Goal: Transaction & Acquisition: Obtain resource

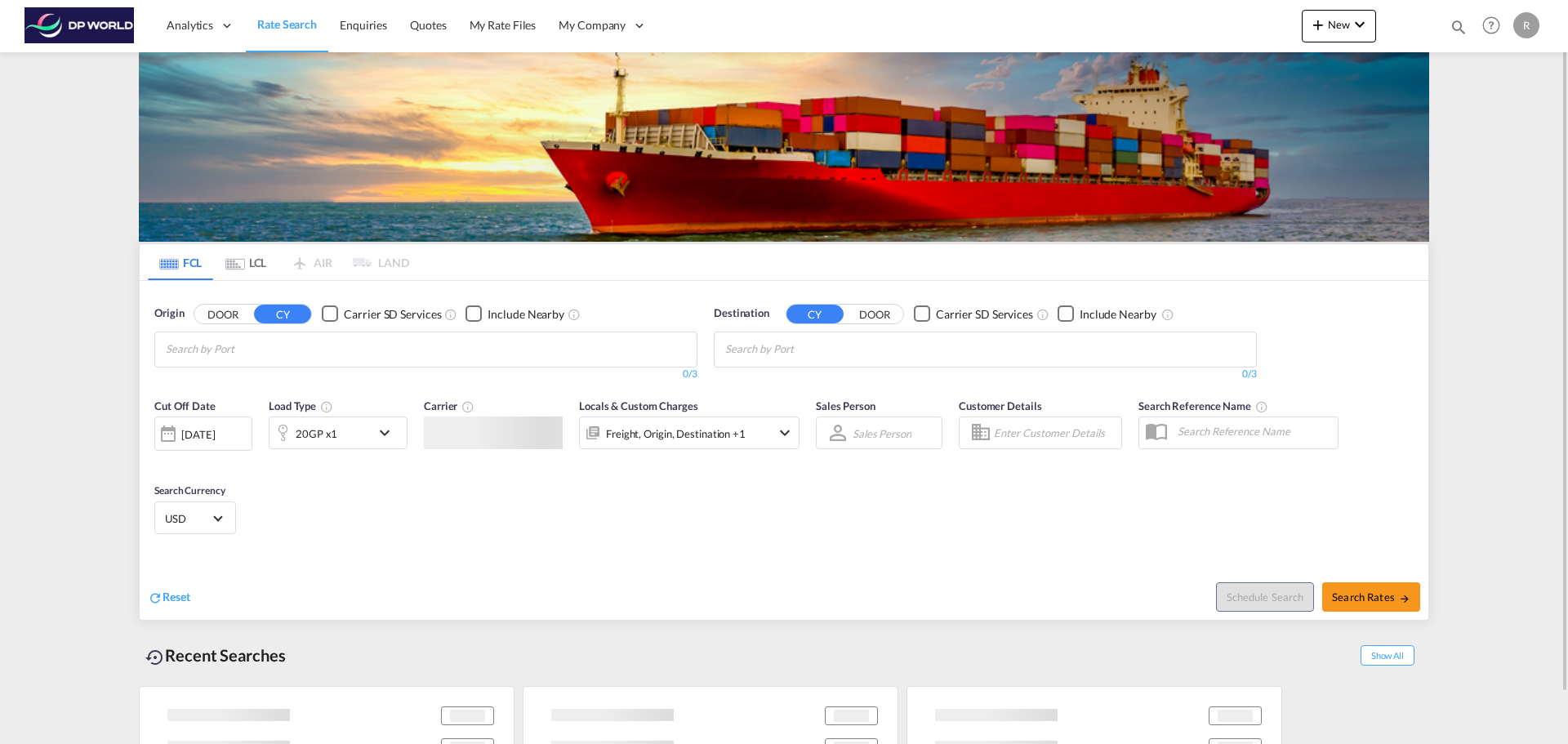
click at [217, 340] on input "Chips input." at bounding box center [242, 349] width 155 height 26
paste input "[GEOGRAPHIC_DATA]"
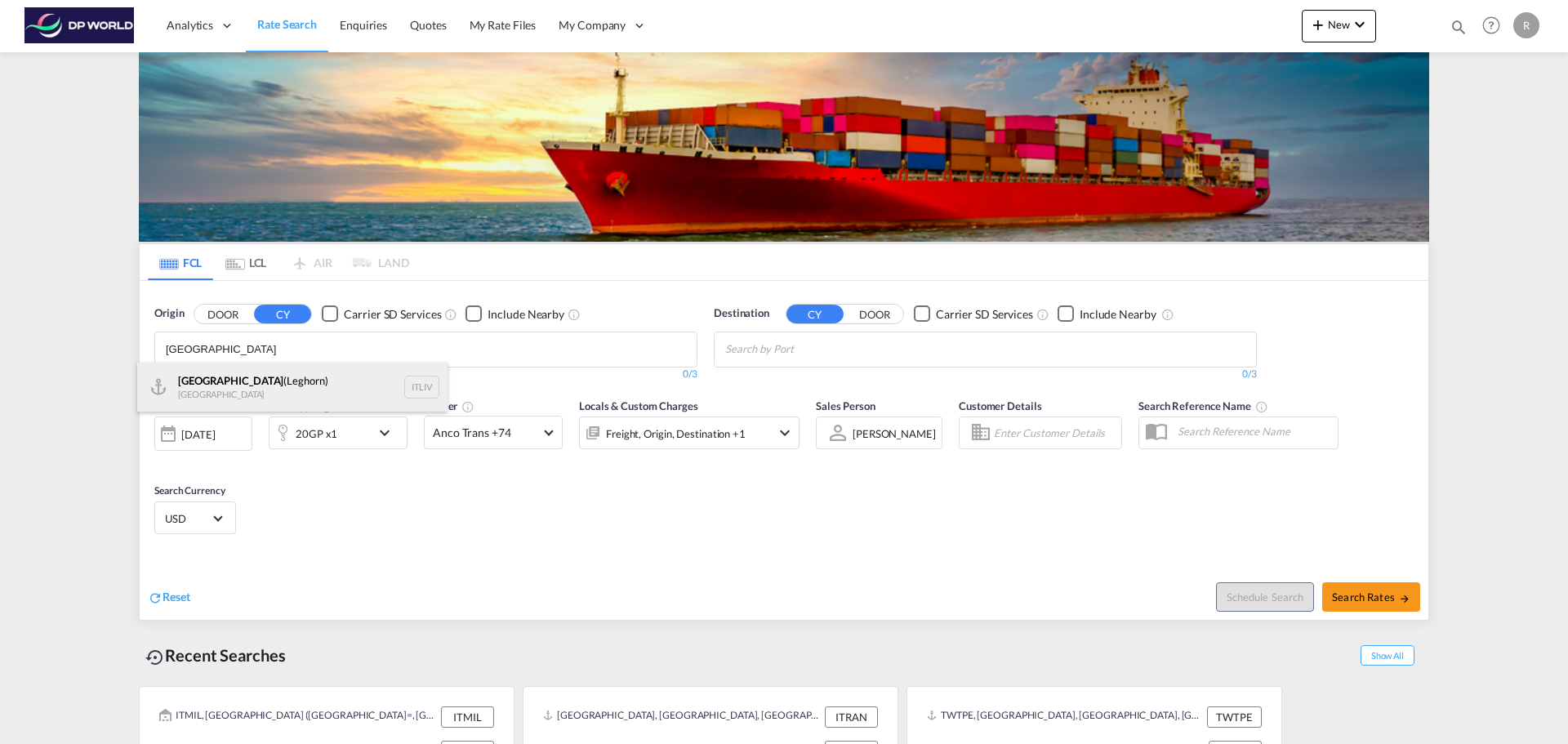
type input "[GEOGRAPHIC_DATA]"
click at [231, 380] on div "[GEOGRAPHIC_DATA] ([GEOGRAPHIC_DATA]) [GEOGRAPHIC_DATA] ITLIV" at bounding box center [292, 387] width 310 height 49
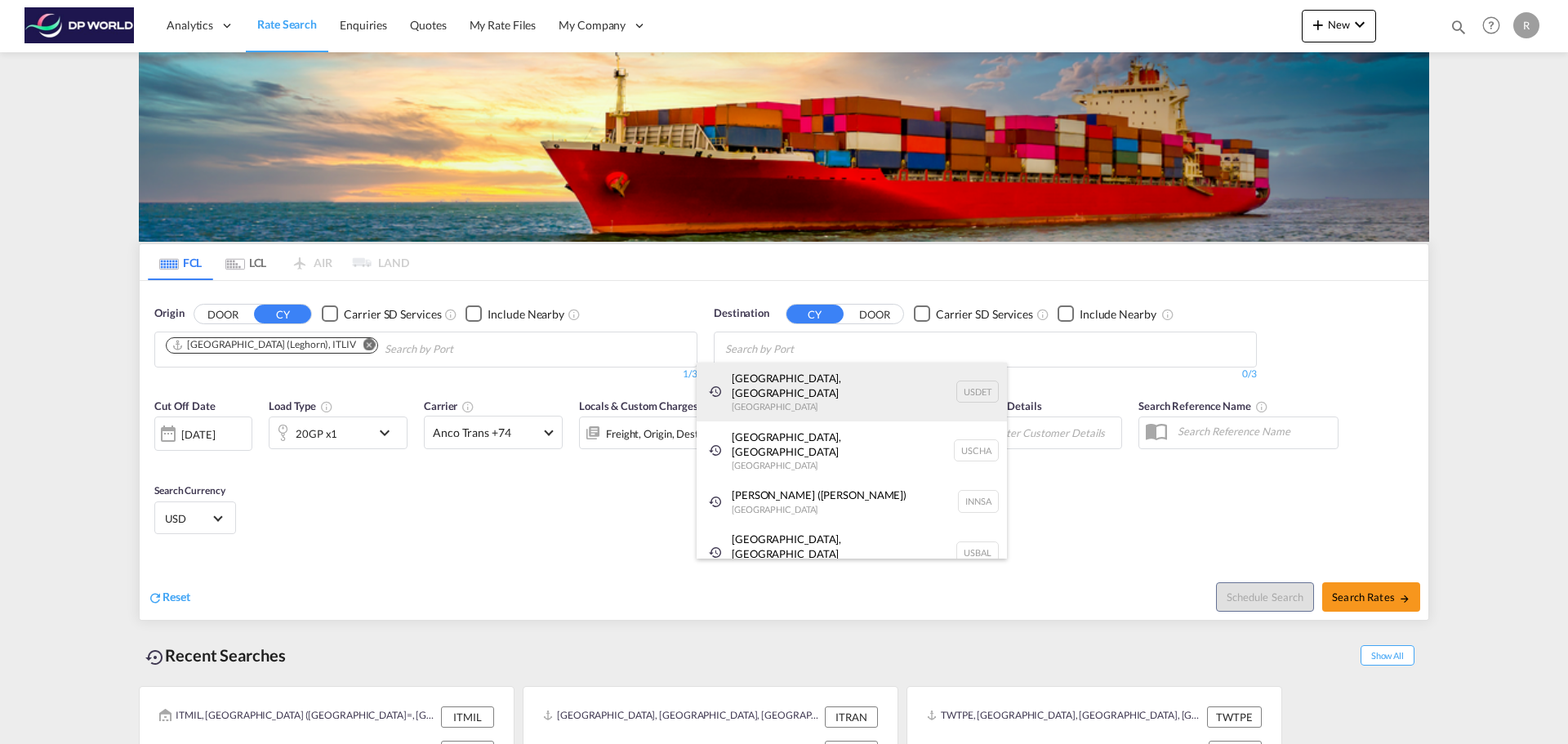
click at [850, 369] on div "[GEOGRAPHIC_DATA], [GEOGRAPHIC_DATA] [GEOGRAPHIC_DATA] USDET" at bounding box center [851, 392] width 310 height 59
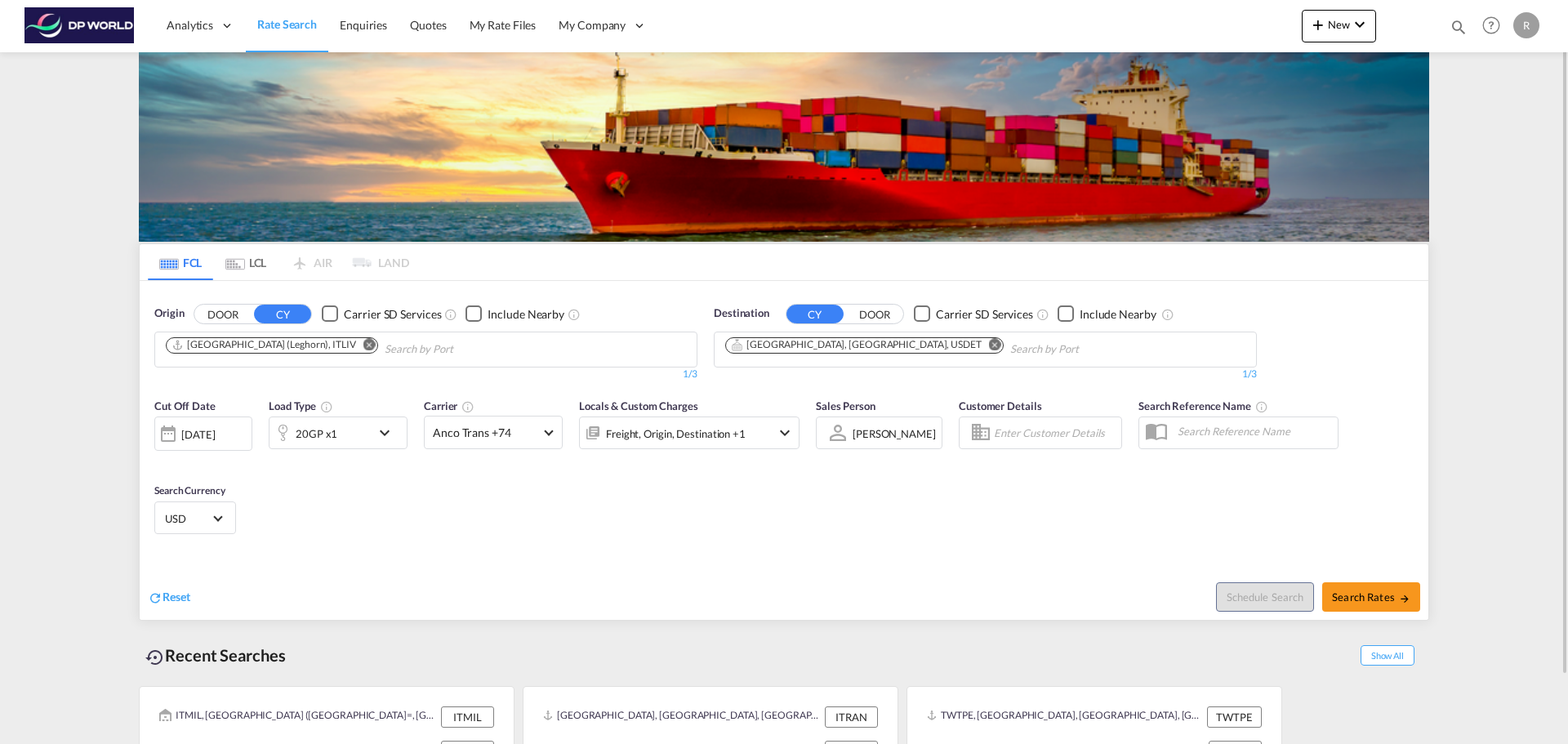
click at [215, 429] on div "[DATE]" at bounding box center [198, 435] width 34 height 15
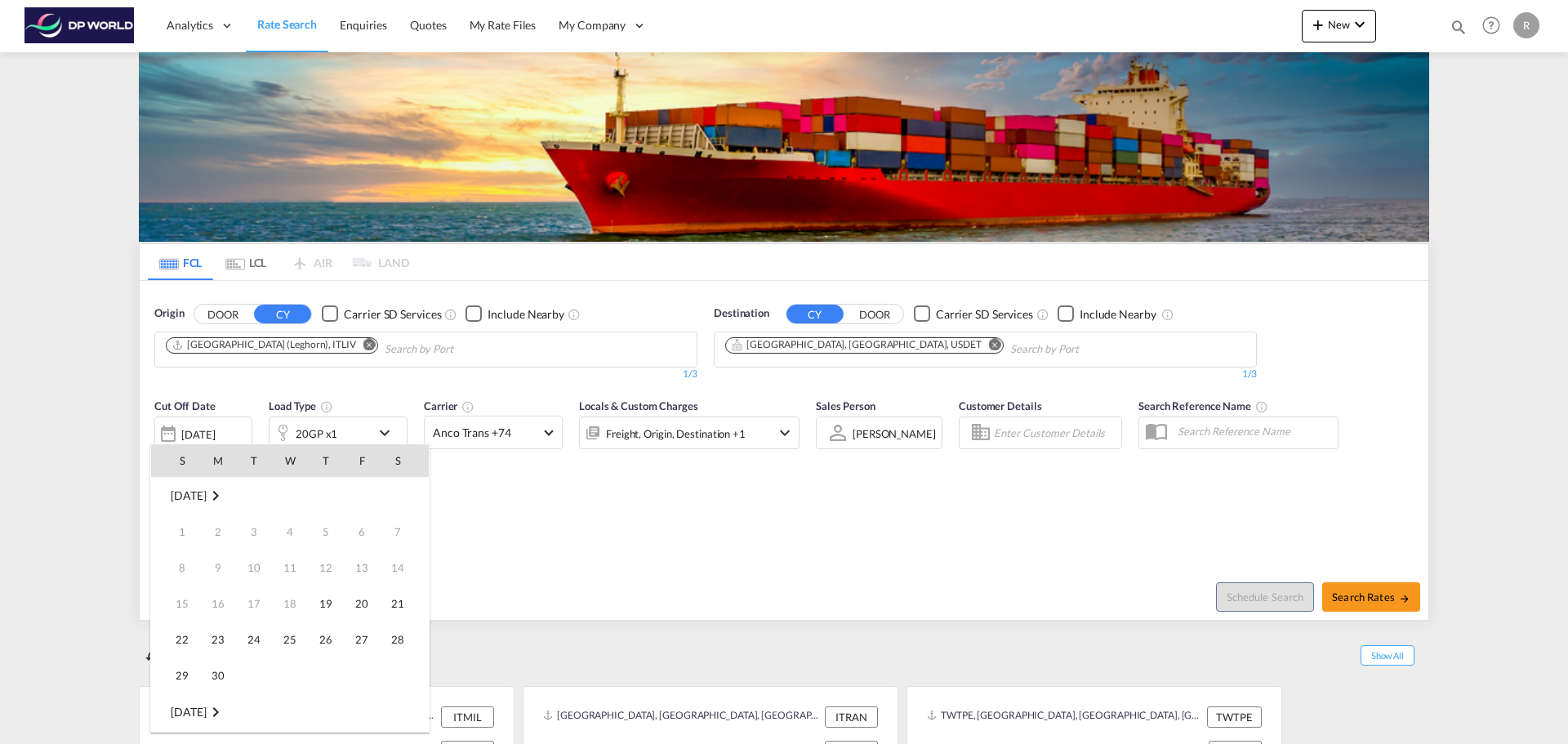
scroll to position [649, 0]
click at [250, 677] on span "30" at bounding box center [254, 674] width 33 height 33
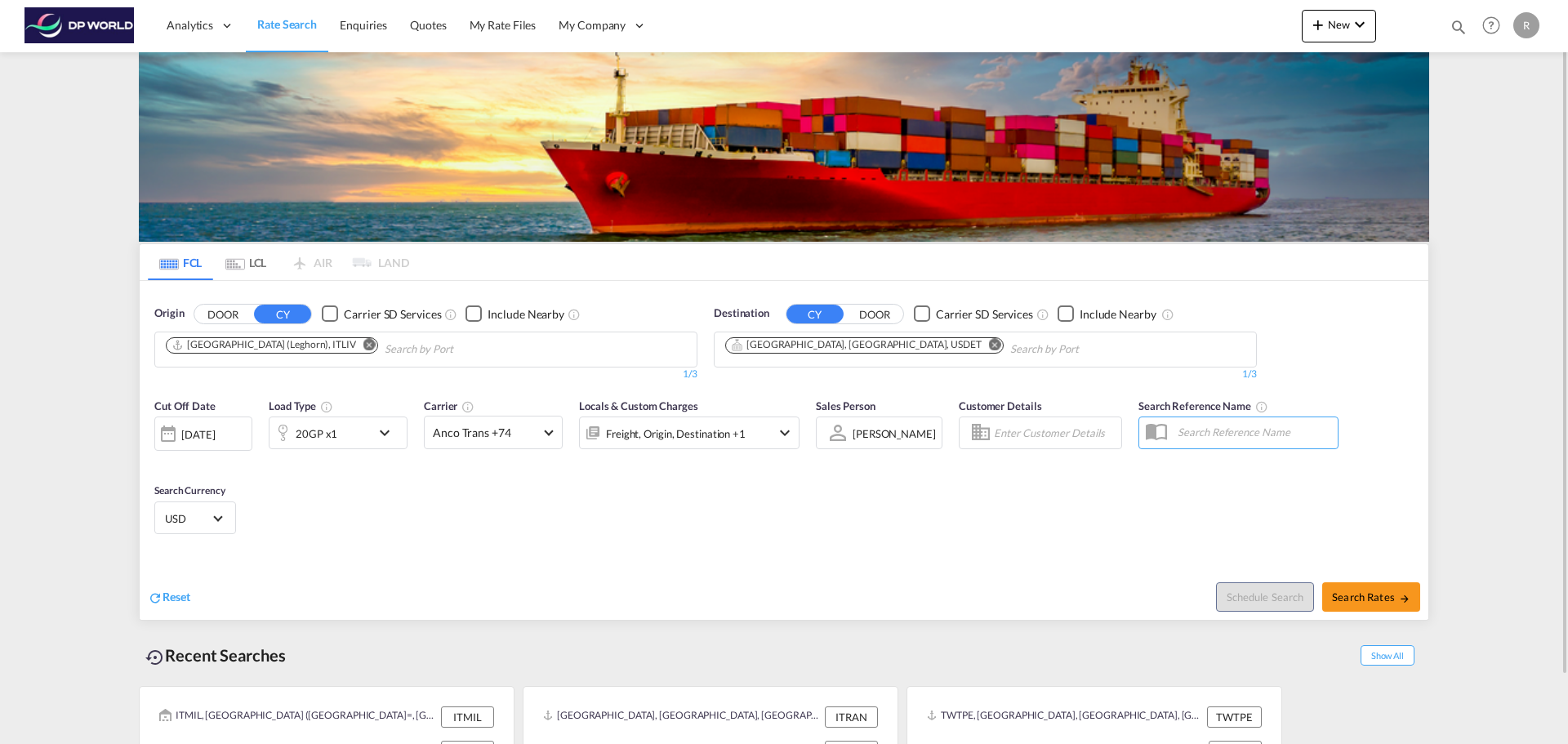
click at [382, 438] on md-icon "icon-chevron-down" at bounding box center [389, 432] width 28 height 20
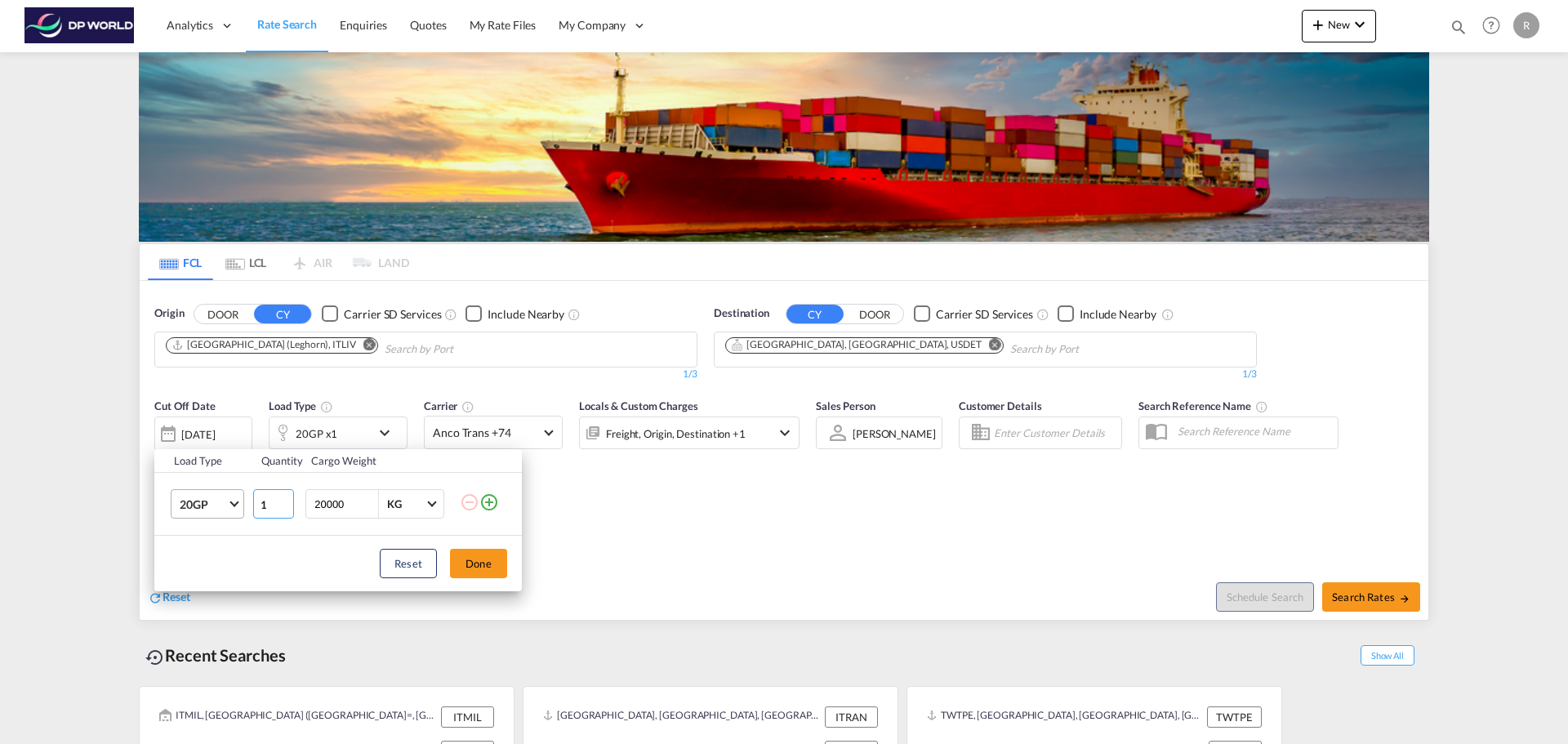
click at [239, 506] on tr "20GP 20GP 40GP 40HC 45HC 20RE 40RE 40HR 20OT 40OT 20FR 40FR 40NR 20NR 45S 20TK …" at bounding box center [337, 504] width 367 height 63
click at [235, 506] on md-select-value "20GP" at bounding box center [210, 504] width 66 height 28
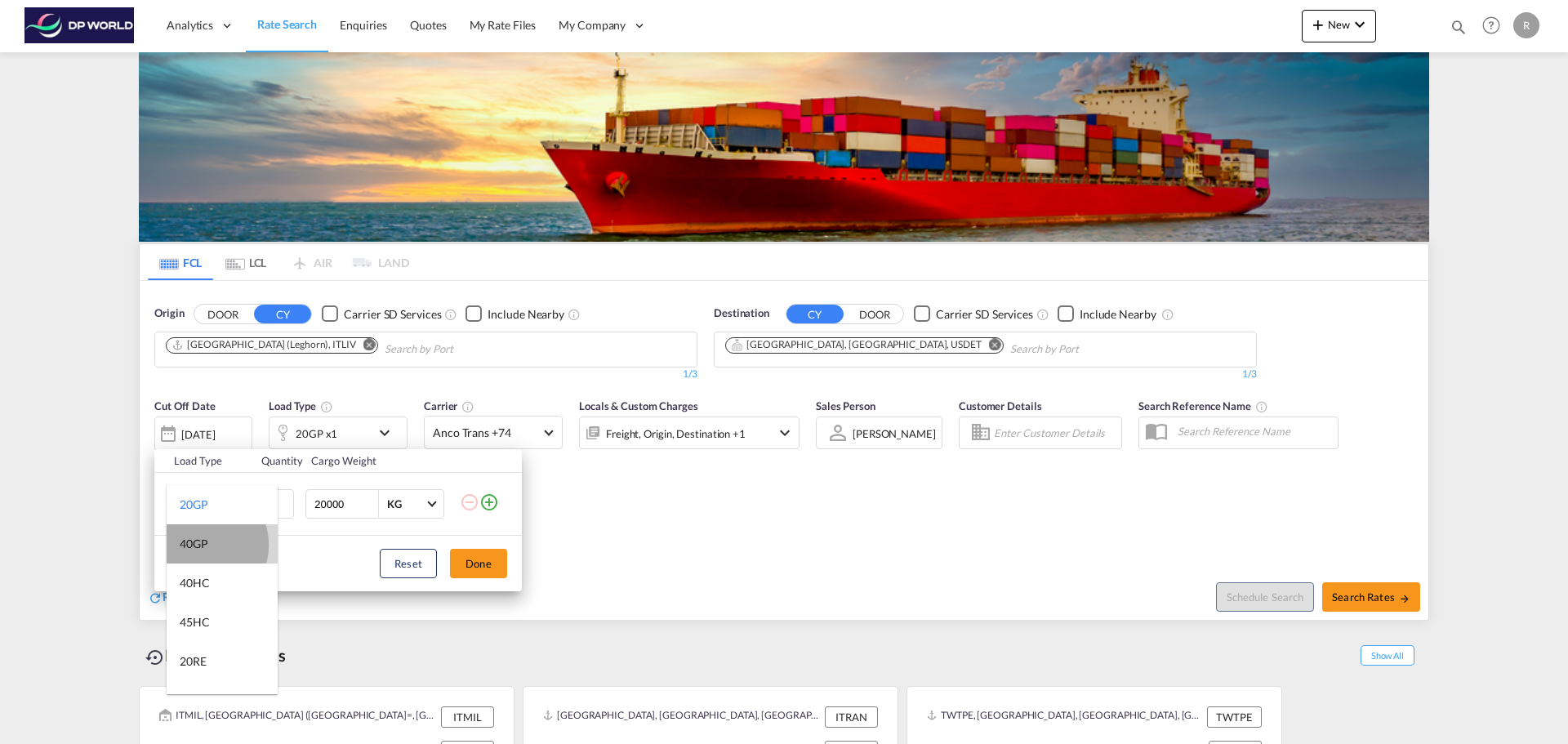
click at [200, 545] on div "40GP" at bounding box center [194, 543] width 28 height 16
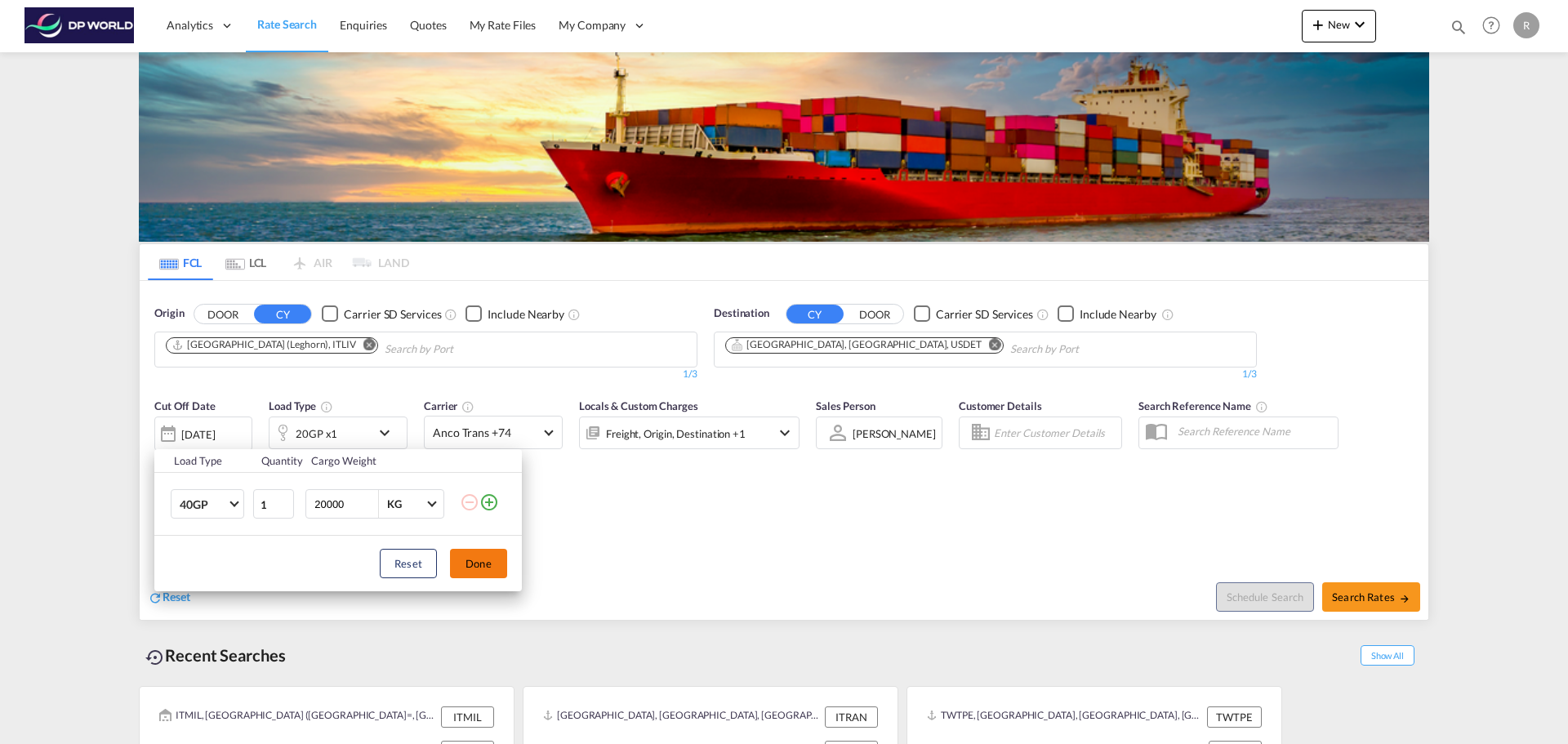
click at [477, 564] on button "Done" at bounding box center [478, 563] width 57 height 29
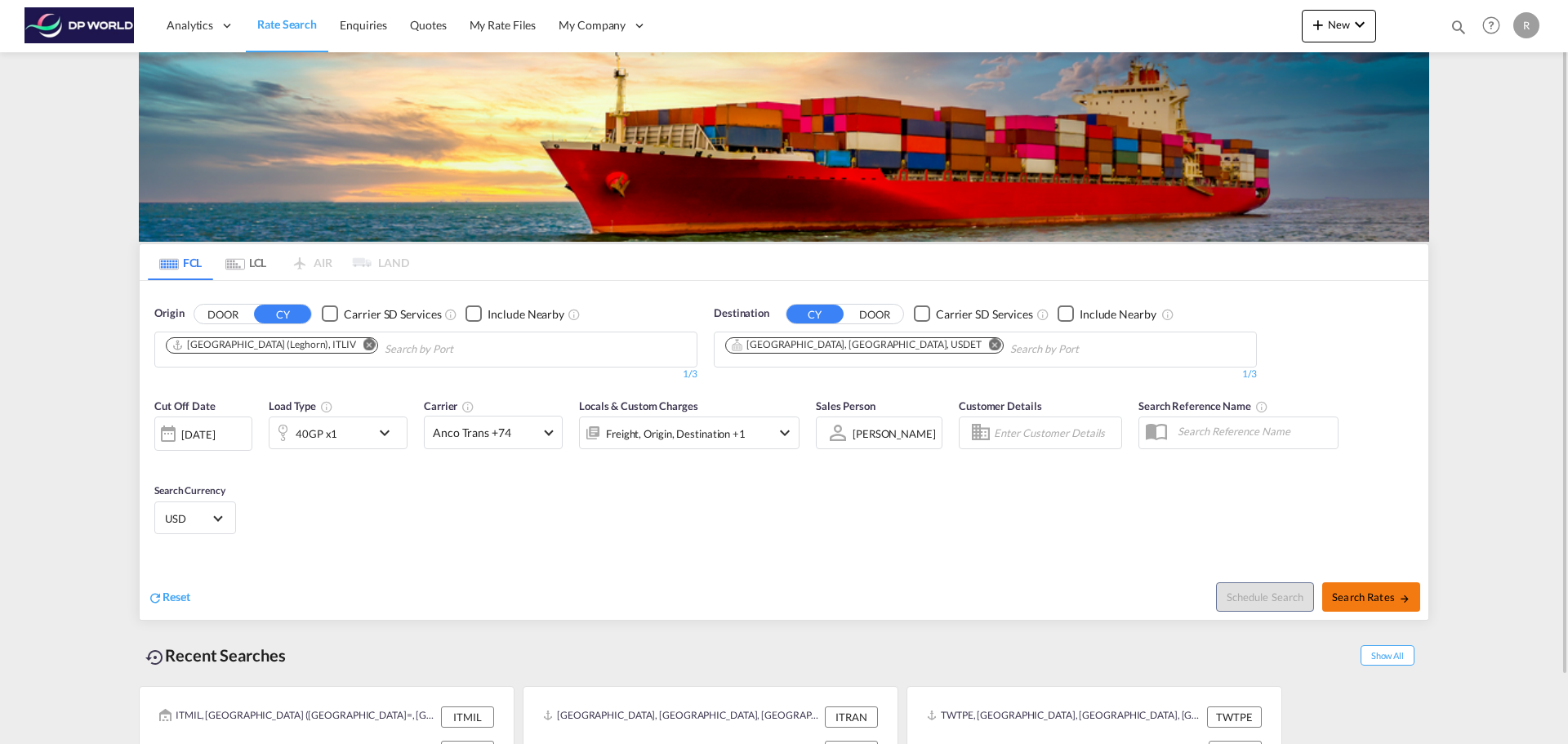
click at [1378, 597] on span "Search Rates" at bounding box center [1370, 597] width 78 height 13
type input "ITLIV to USDET / [DATE]"
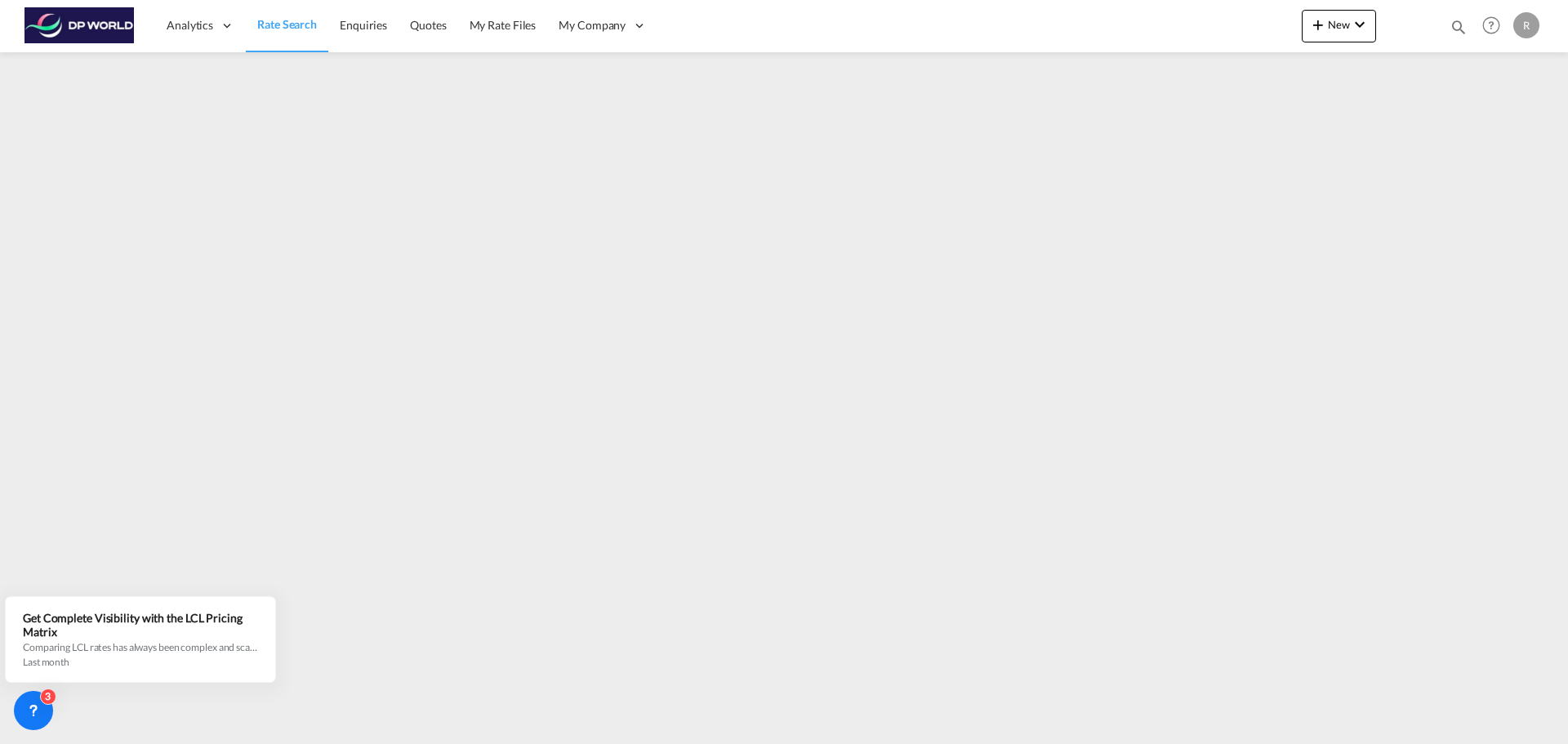
click at [287, 25] on span "Rate Search" at bounding box center [287, 23] width 59 height 14
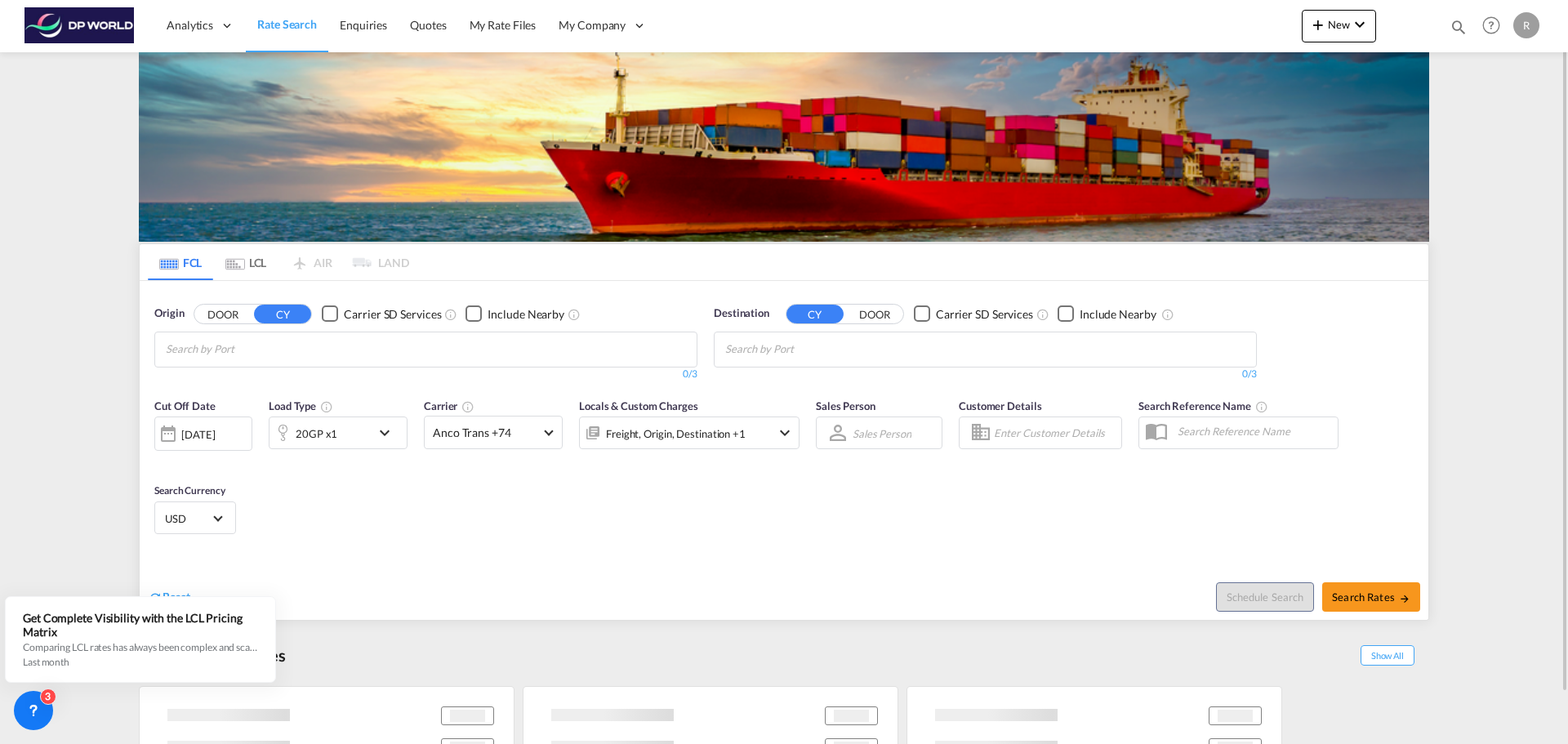
click at [418, 338] on md-chips at bounding box center [426, 349] width 541 height 35
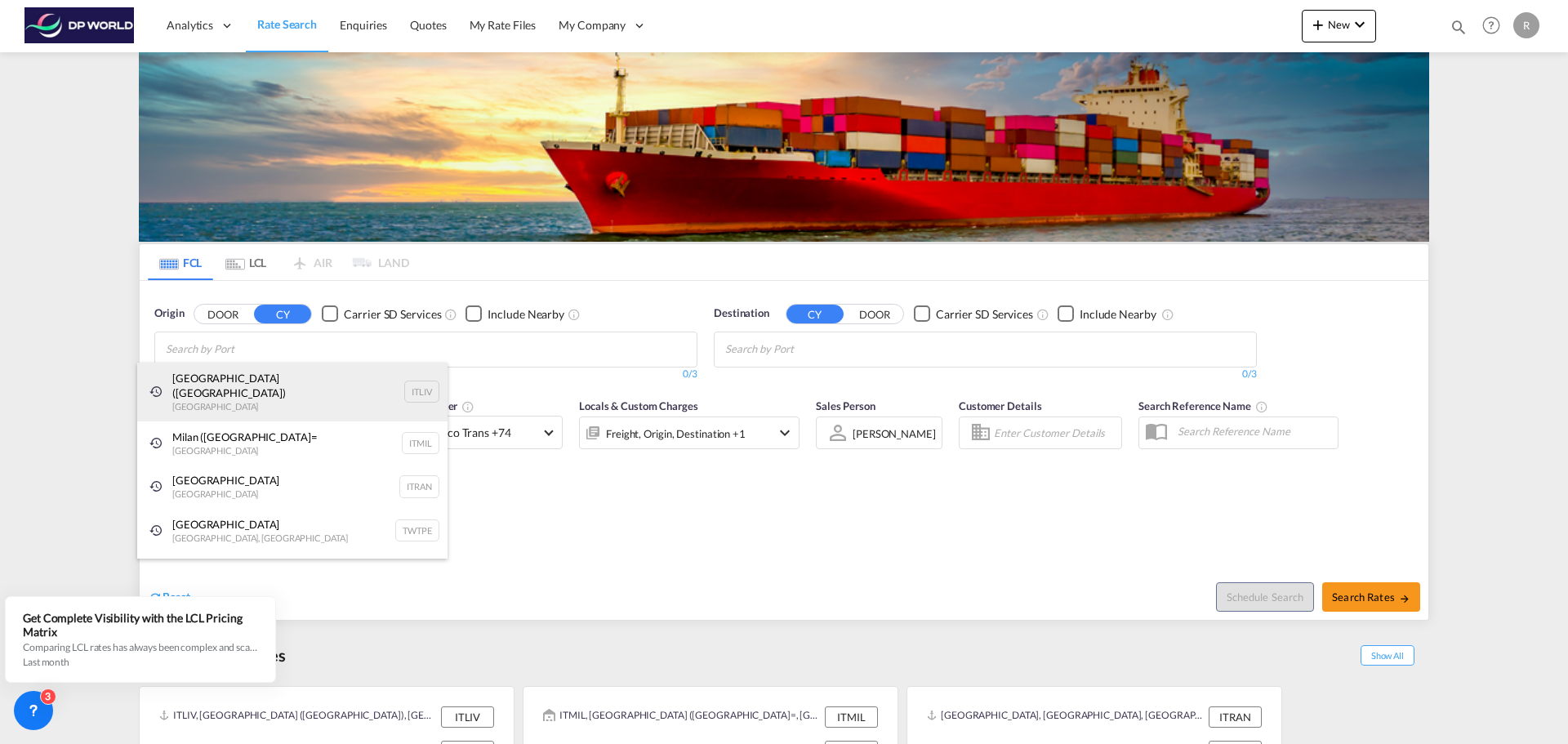
click at [322, 389] on div "[GEOGRAPHIC_DATA] ([GEOGRAPHIC_DATA]) [GEOGRAPHIC_DATA] ITLIV" at bounding box center [292, 392] width 310 height 59
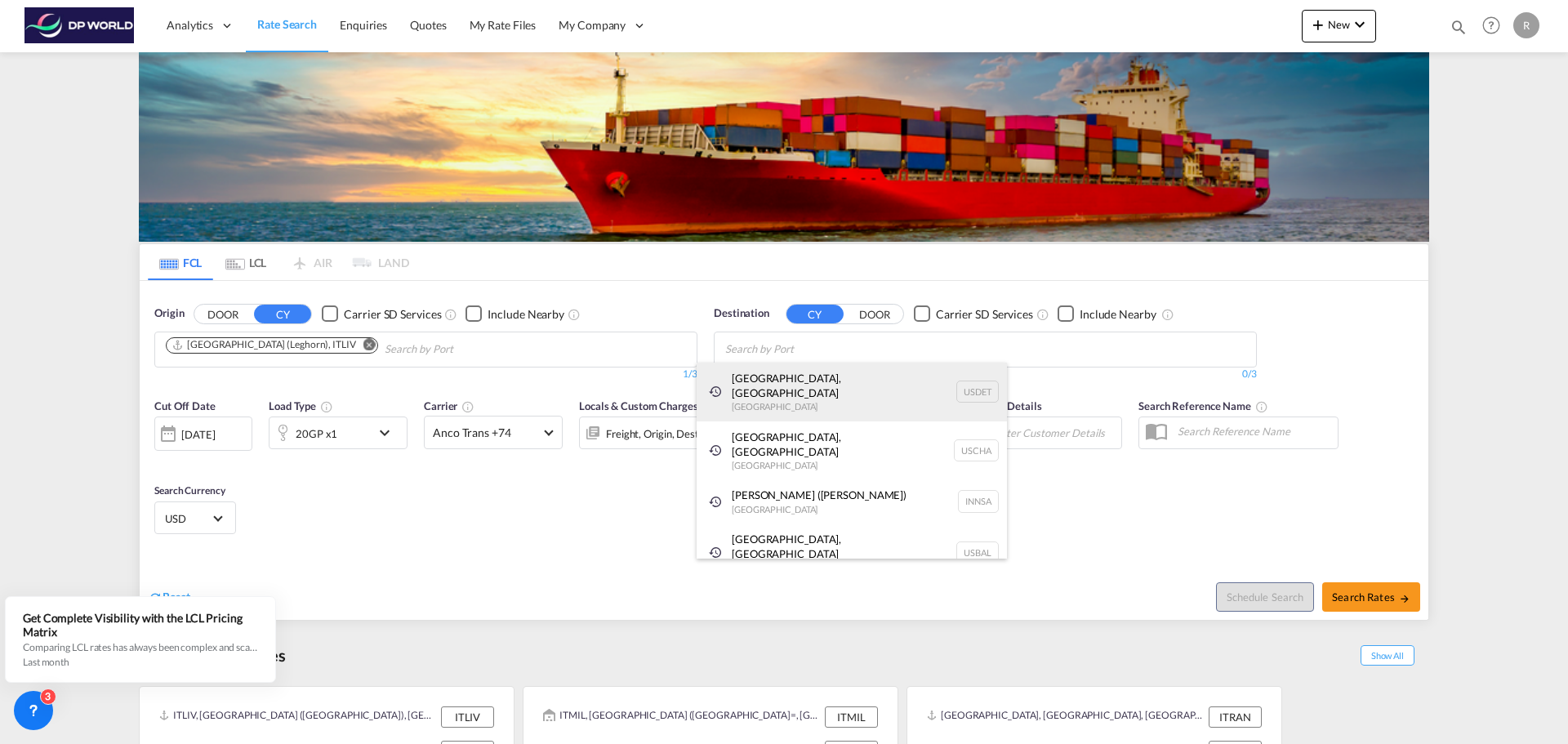
click at [817, 371] on div "[GEOGRAPHIC_DATA], [GEOGRAPHIC_DATA] [GEOGRAPHIC_DATA] USDET" at bounding box center [851, 392] width 310 height 59
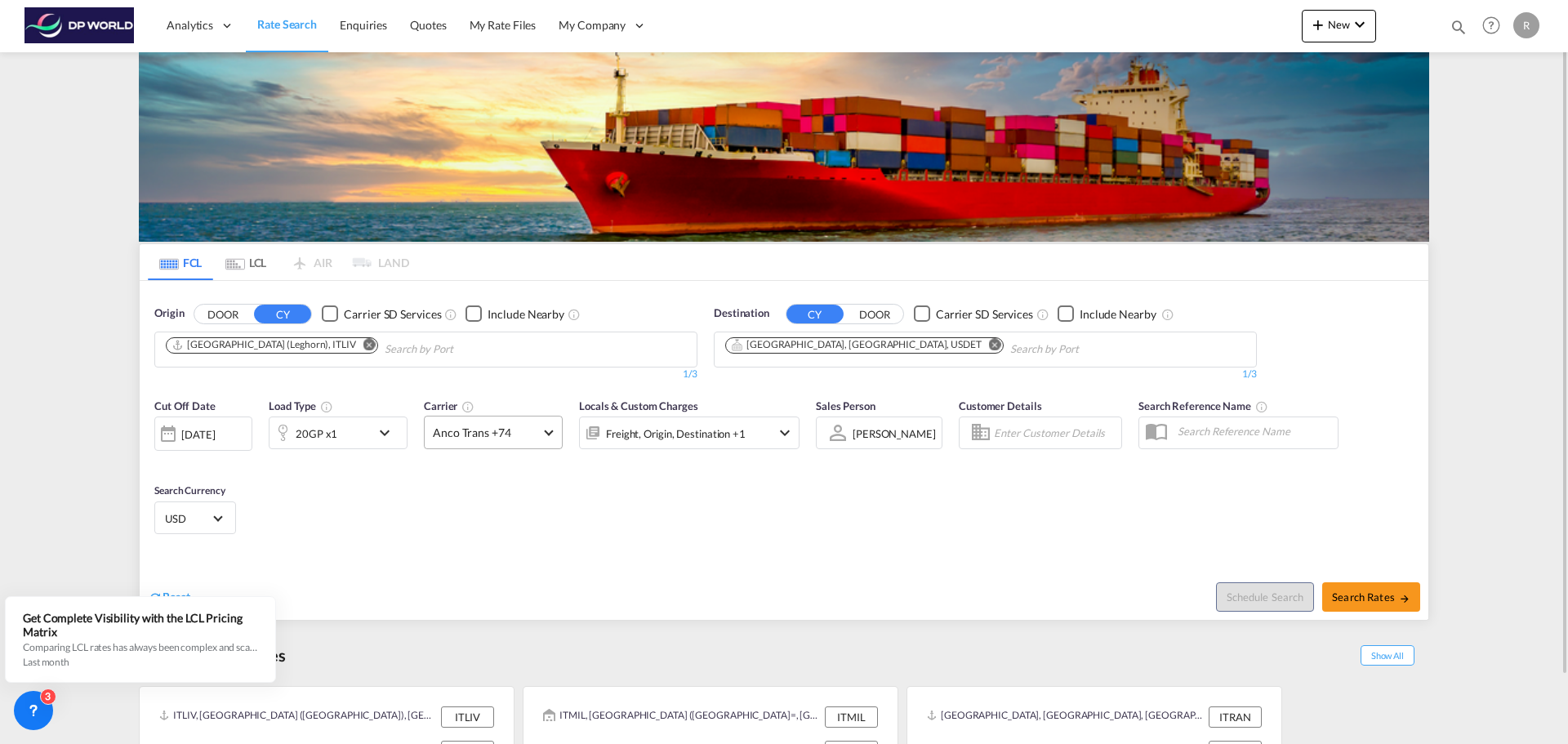
click at [542, 439] on md-select-value "Anco Trans +74" at bounding box center [493, 432] width 137 height 32
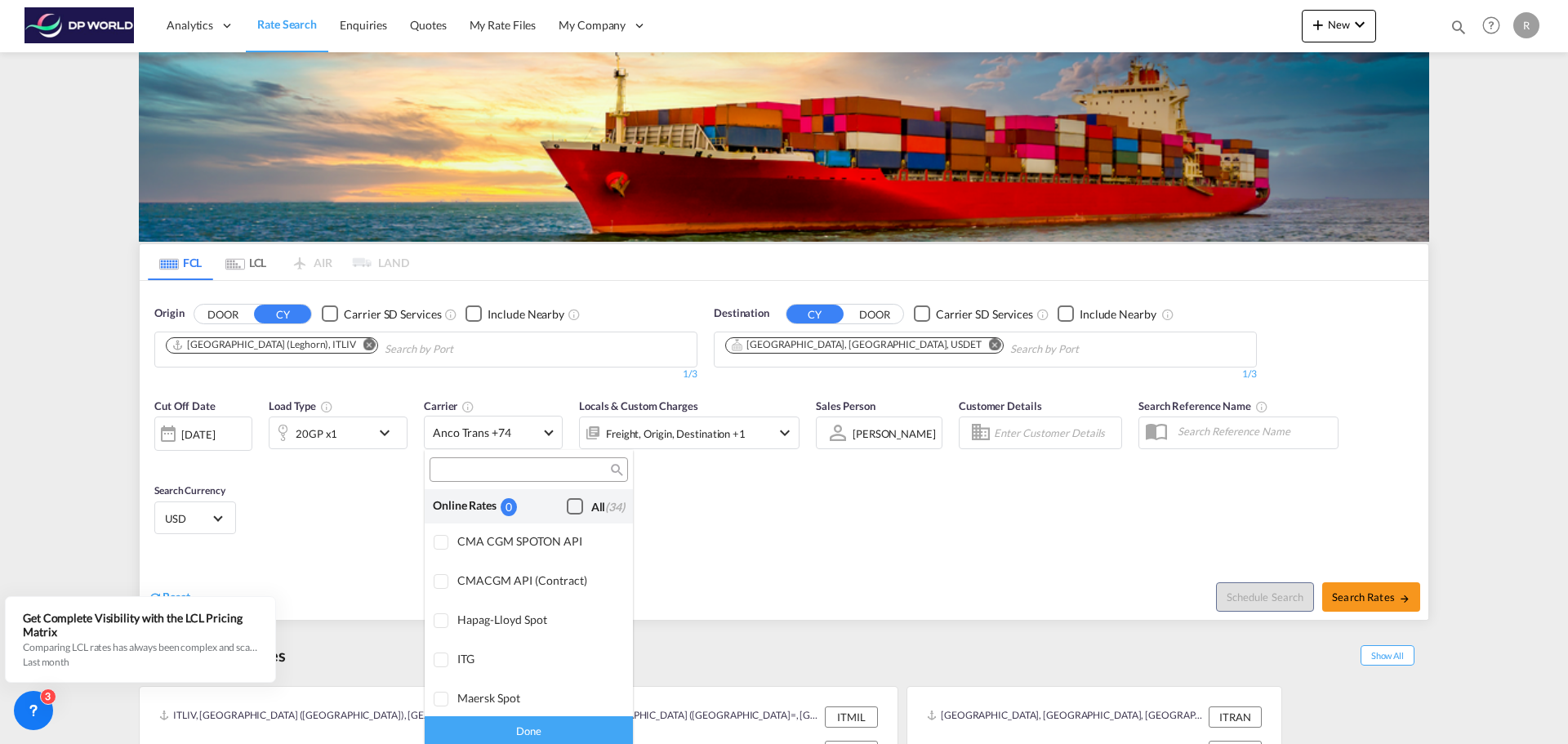
click at [567, 508] on div "Checkbox No Ink" at bounding box center [574, 505] width 16 height 16
click at [700, 508] on md-backdrop at bounding box center [784, 372] width 1568 height 744
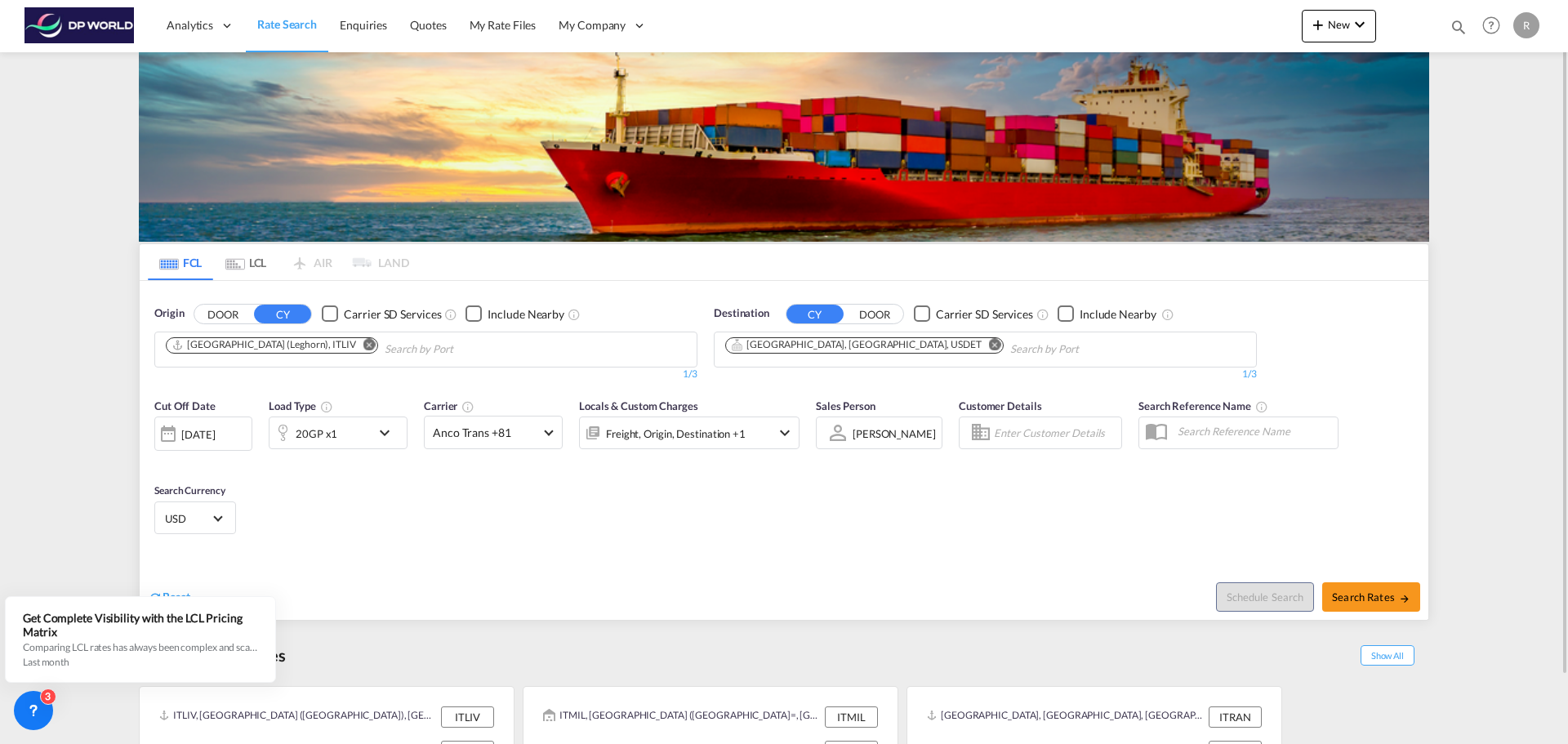
click at [402, 437] on md-icon "icon-chevron-down" at bounding box center [389, 432] width 28 height 20
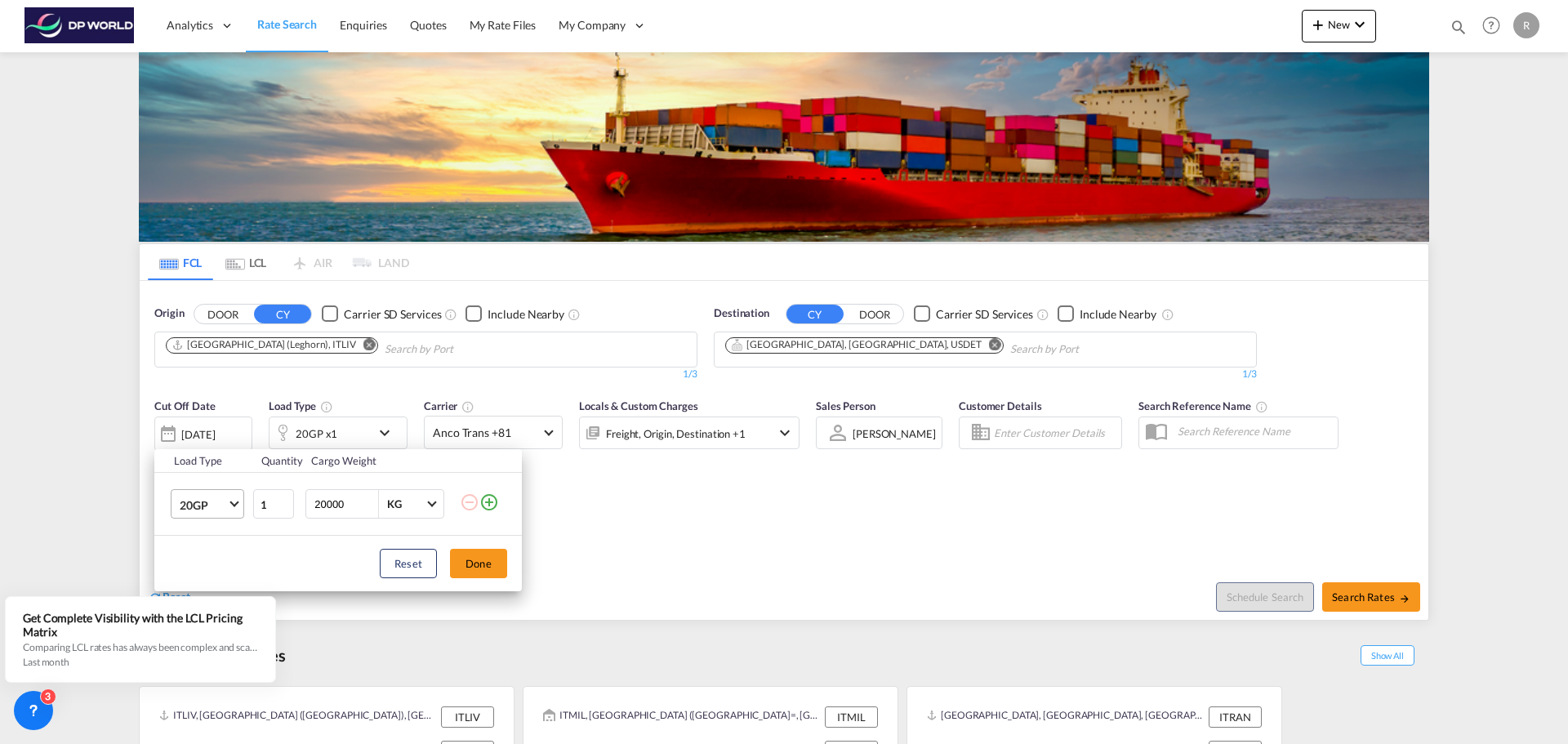
click at [215, 508] on span "20GP" at bounding box center [203, 504] width 47 height 16
click at [204, 545] on div "40GP" at bounding box center [194, 543] width 28 height 16
click at [485, 556] on button "Done" at bounding box center [478, 563] width 57 height 29
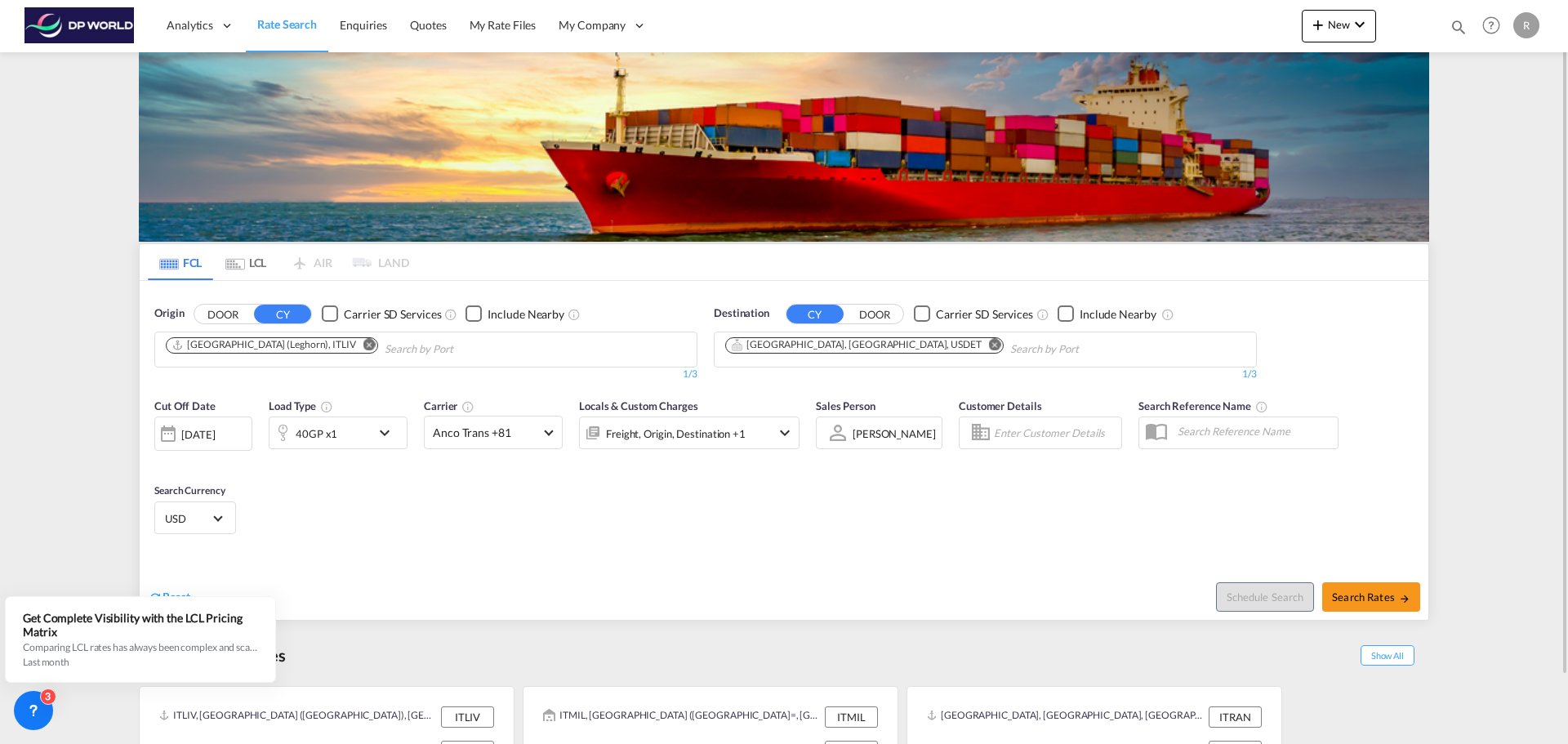
click at [215, 435] on div "[DATE]" at bounding box center [198, 435] width 34 height 15
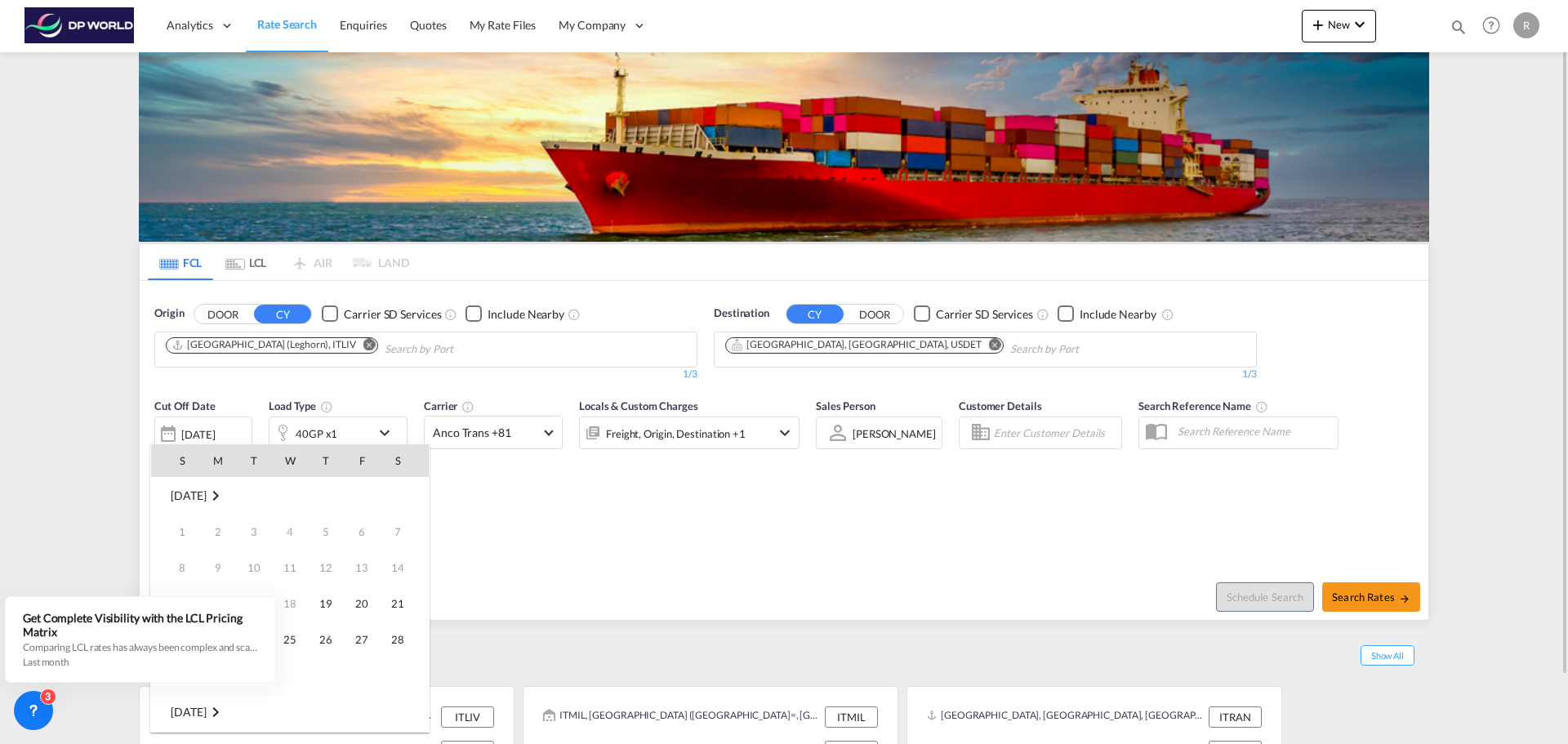
scroll to position [649, 0]
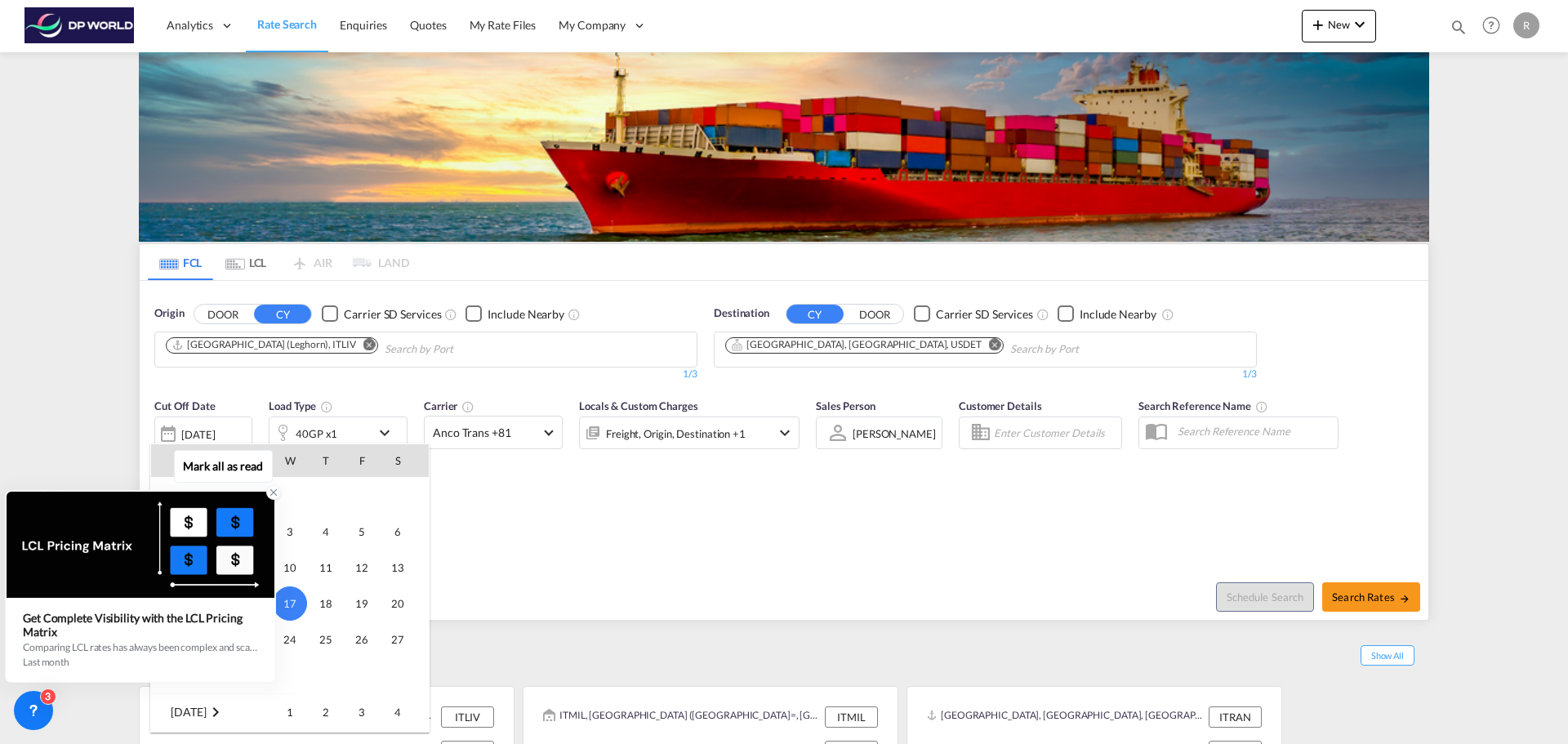
click at [272, 492] on icon at bounding box center [274, 492] width 6 height 6
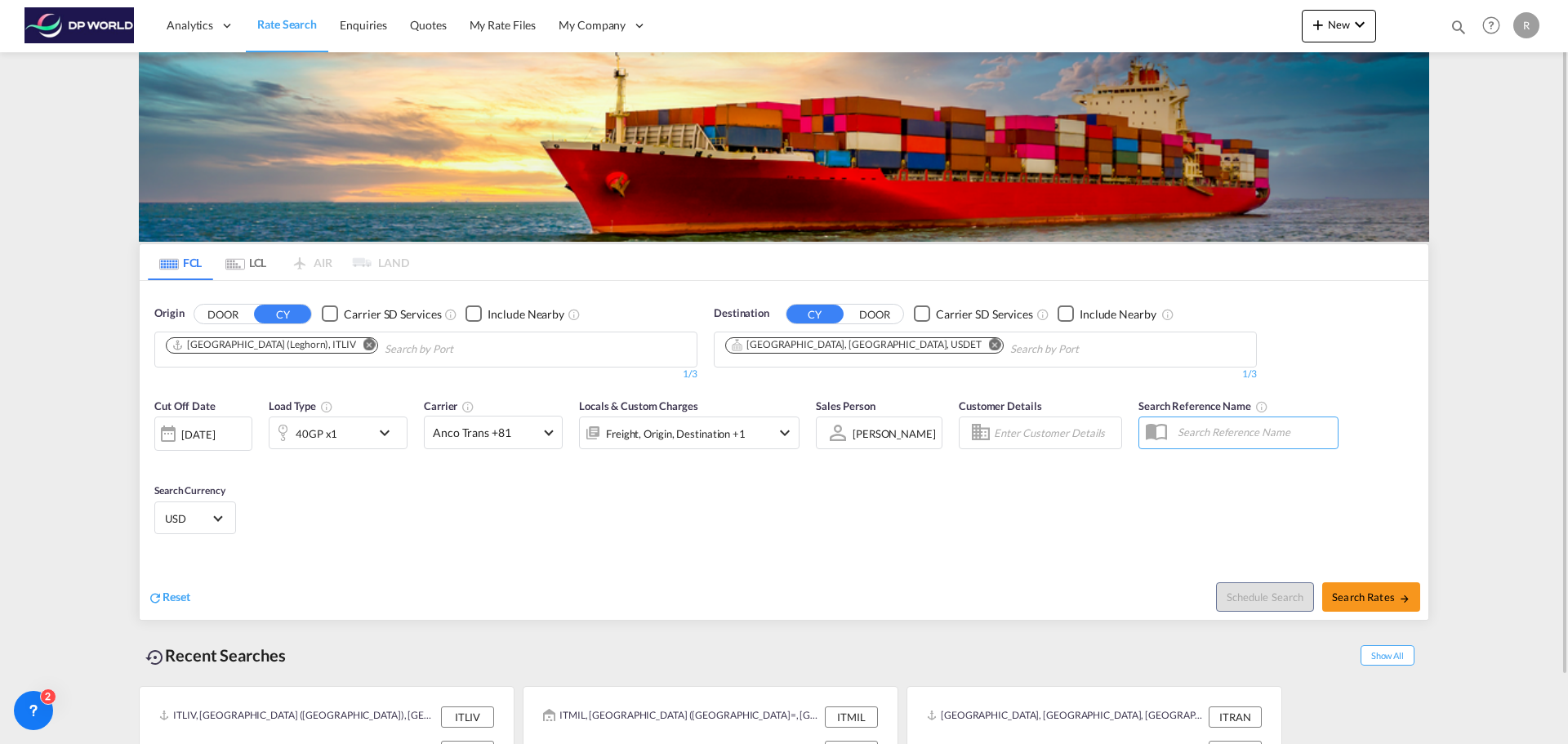
click at [215, 434] on div "[DATE]" at bounding box center [198, 435] width 34 height 15
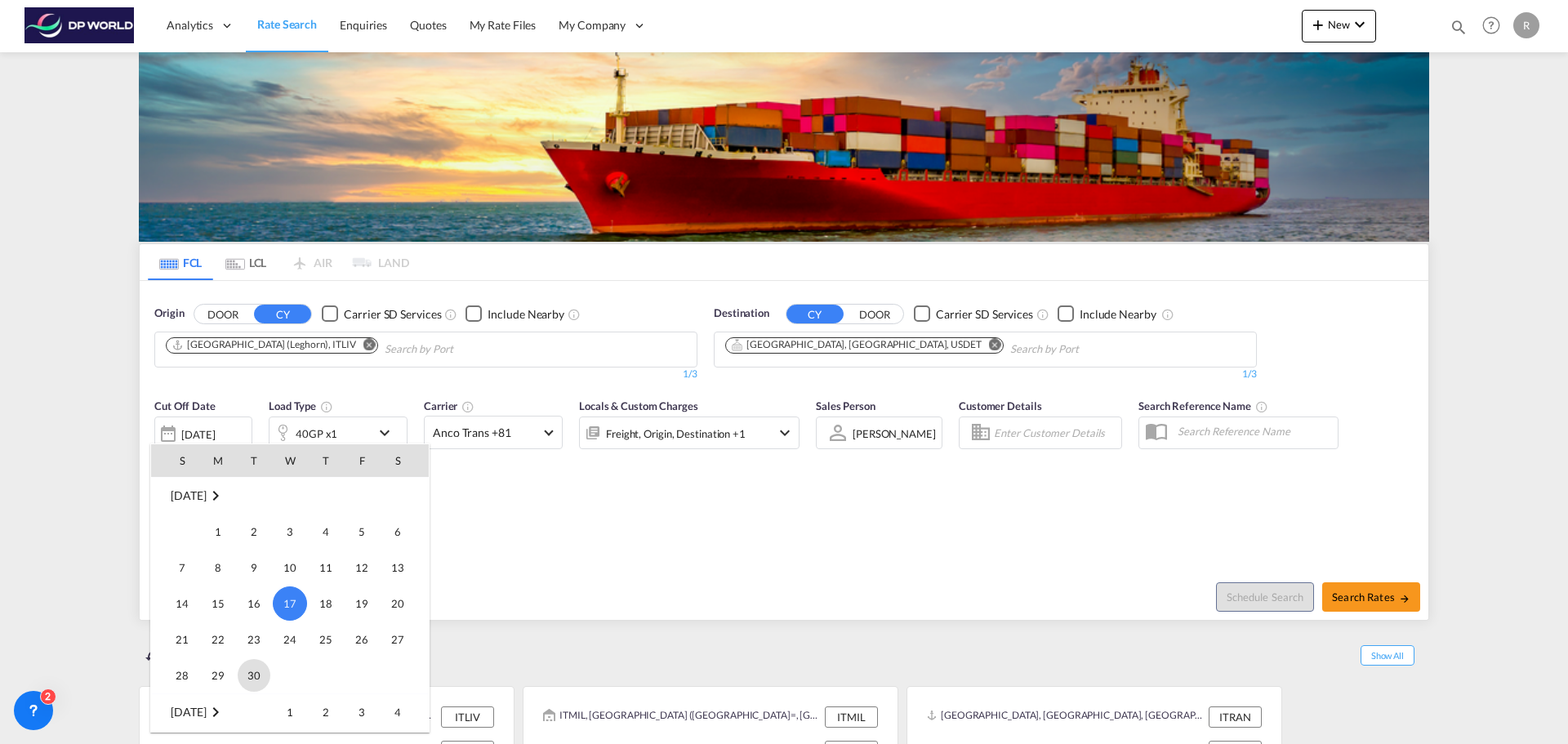
click at [253, 666] on span "30" at bounding box center [254, 674] width 33 height 33
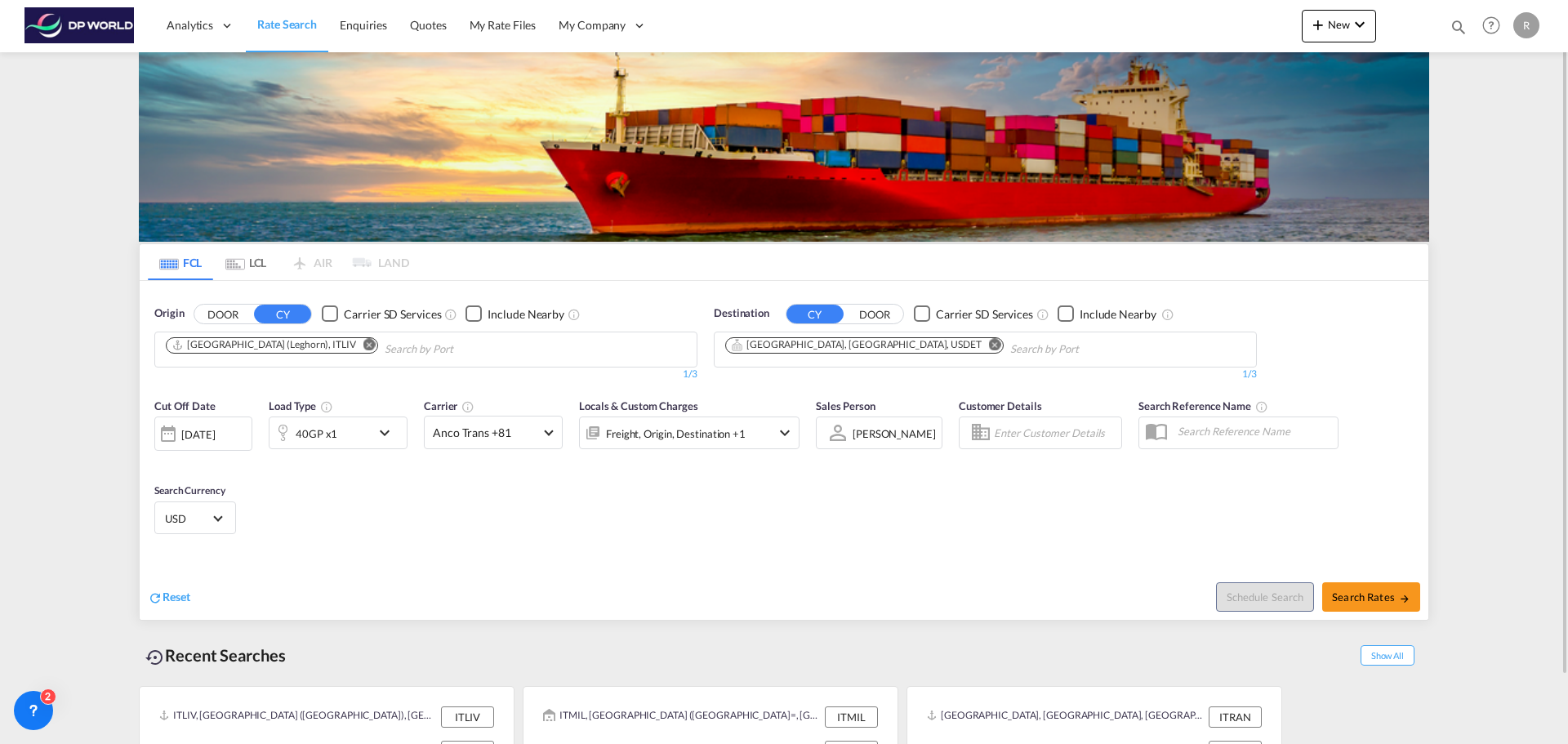
click at [433, 483] on div "Cut Off Date [DATE] [DATE] Load Type 40GP x1 Carrier Anco Trans +81 Locals & Cu…" at bounding box center [784, 469] width 1288 height 159
click at [1355, 590] on span "Search Rates" at bounding box center [1370, 597] width 78 height 13
type input "ITLIV to USDET / [DATE]"
